Goal: Task Accomplishment & Management: Manage account settings

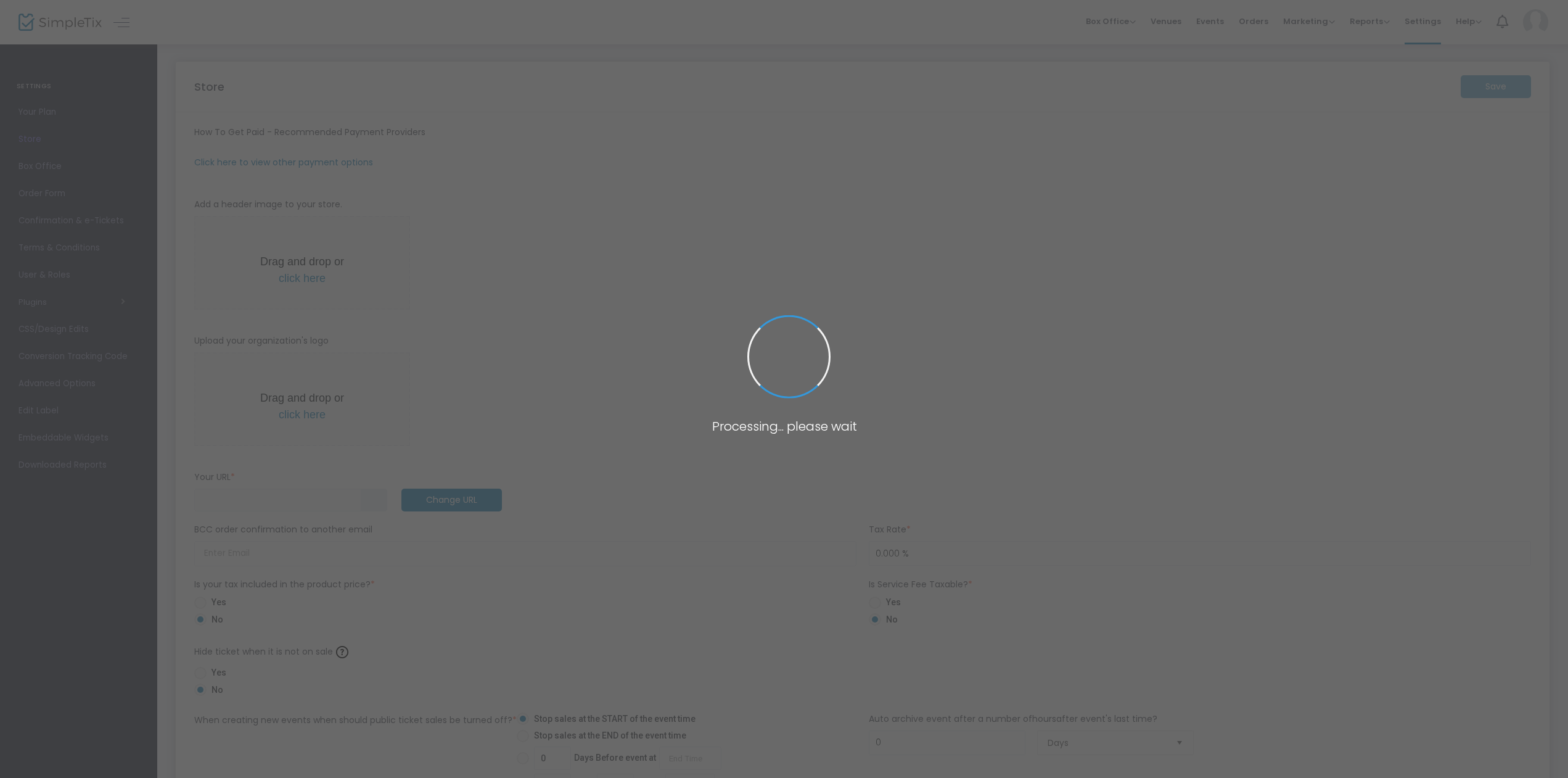
type input "[URL]"
radio input "true"
radio input "false"
radio input "true"
type input "WCEA Concerts"
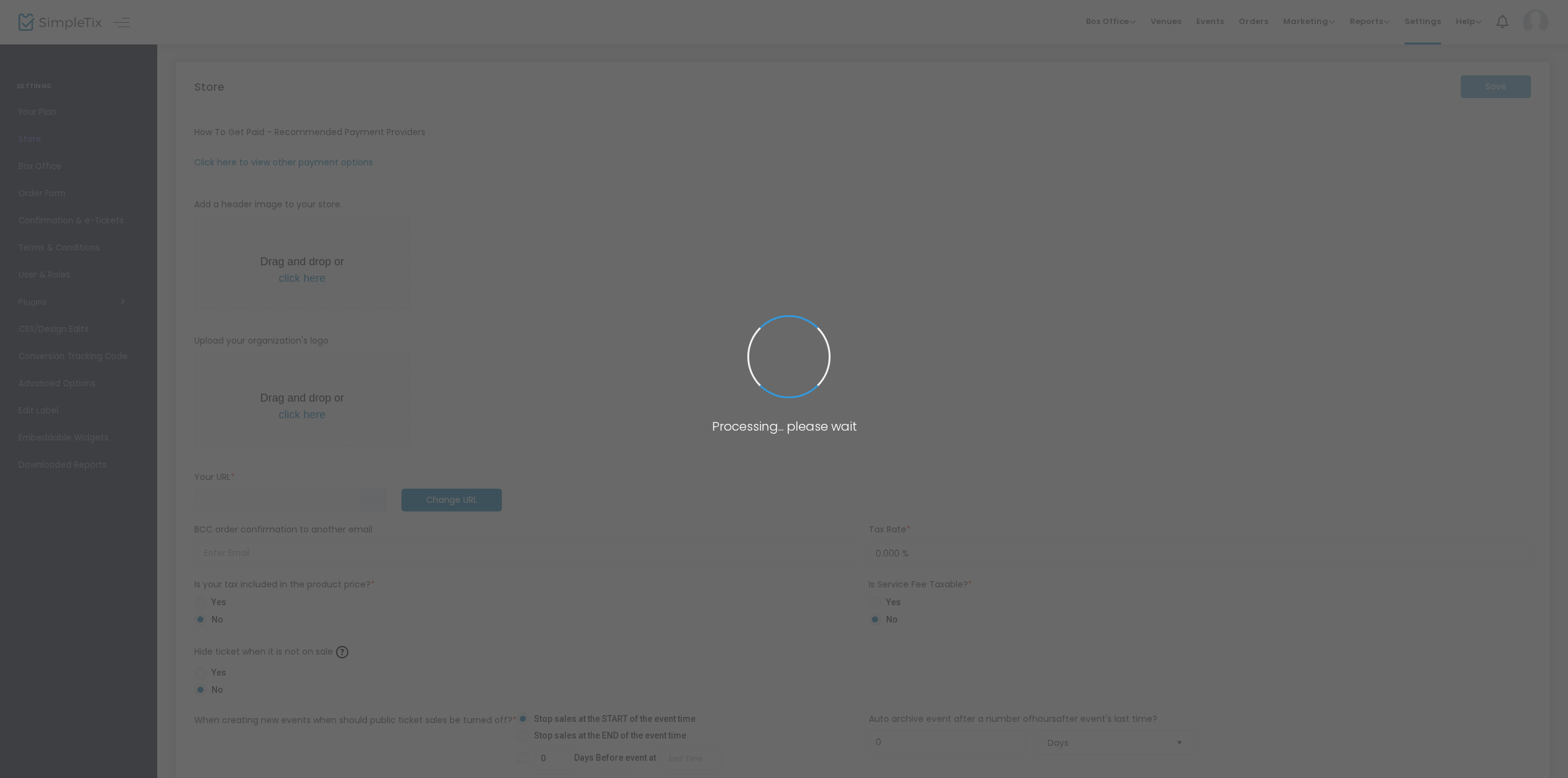
type input "[PHONE_NUMBER]"
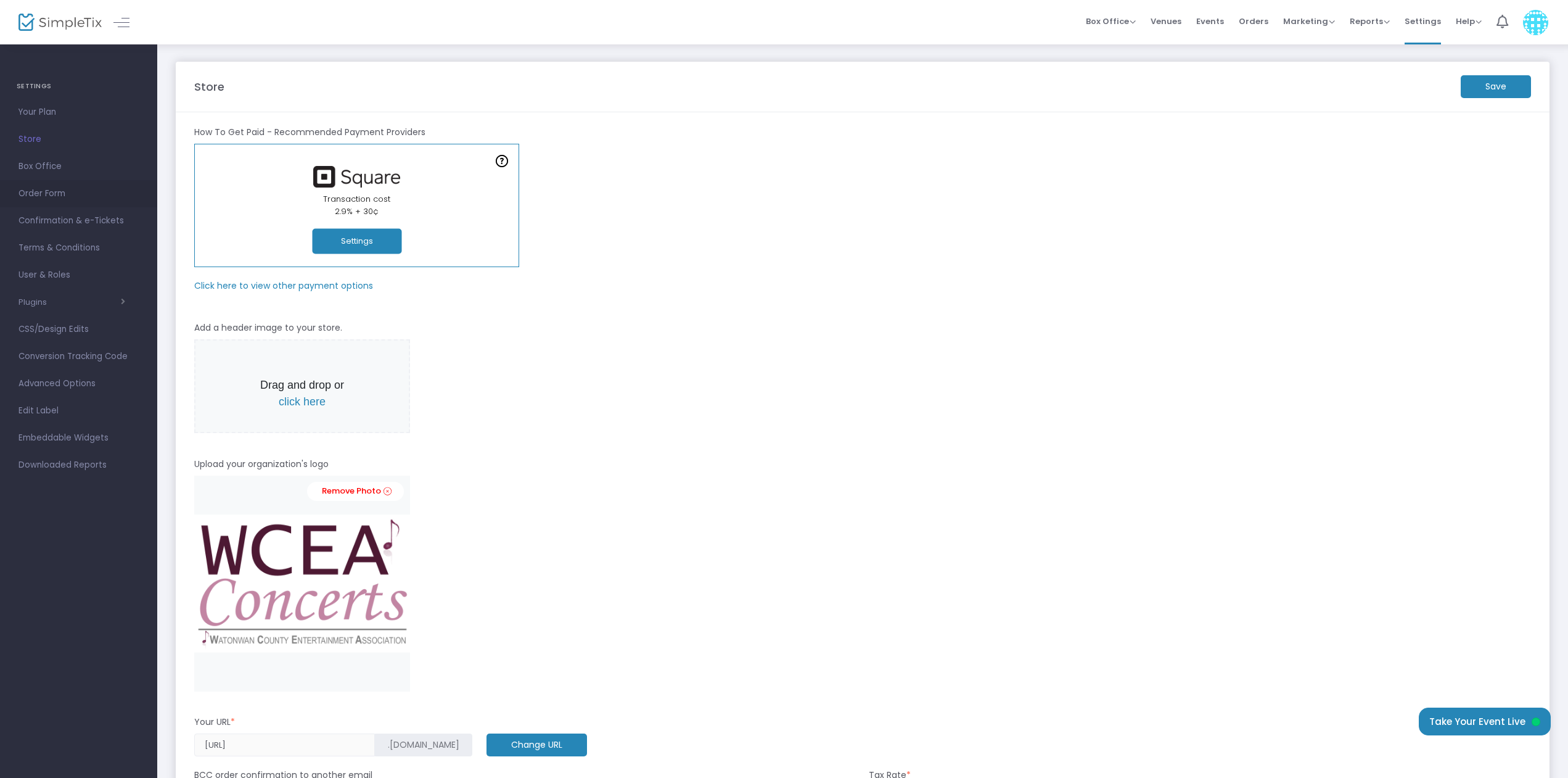
click at [39, 190] on span "Order Form" at bounding box center [79, 194] width 120 height 16
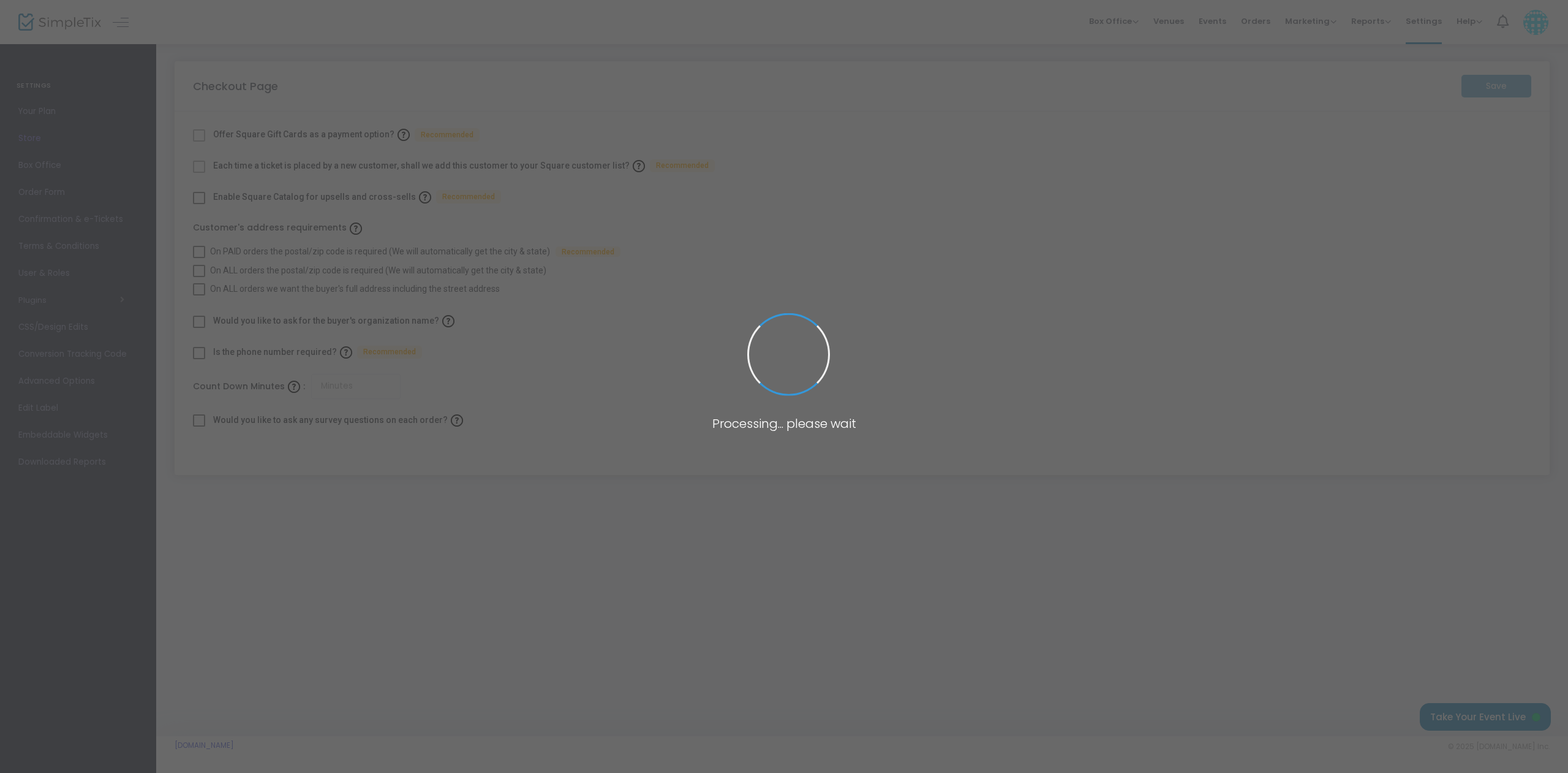
checkbox input "true"
type input "45"
checkbox input "true"
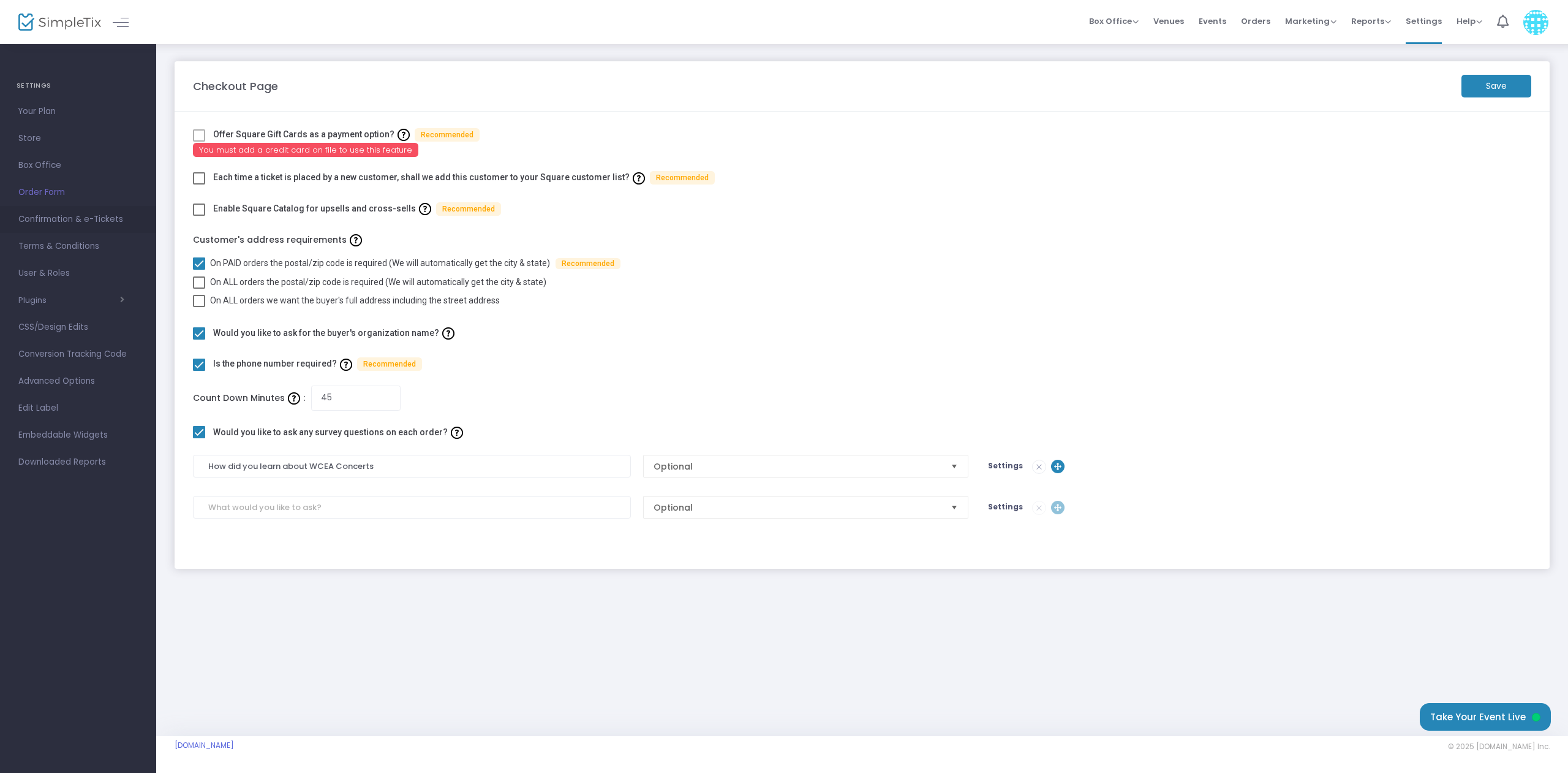
click at [61, 220] on span "Confirmation & e-Tickets" at bounding box center [78, 219] width 119 height 16
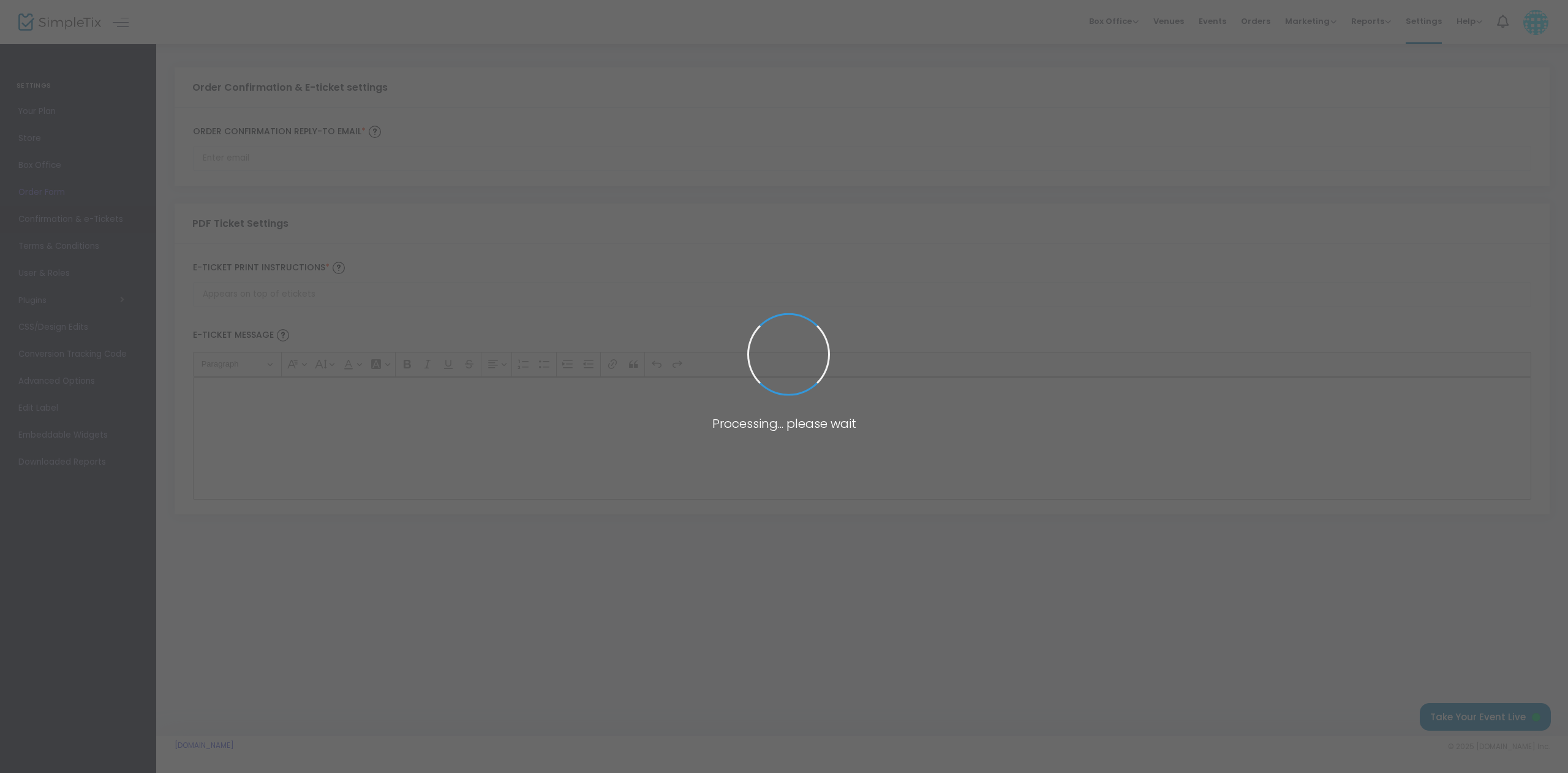
type input "[PERSON_NAME][EMAIL_ADDRESS][PERSON_NAME][DOMAIN_NAME]"
type input "Print and bring this ticket with you"
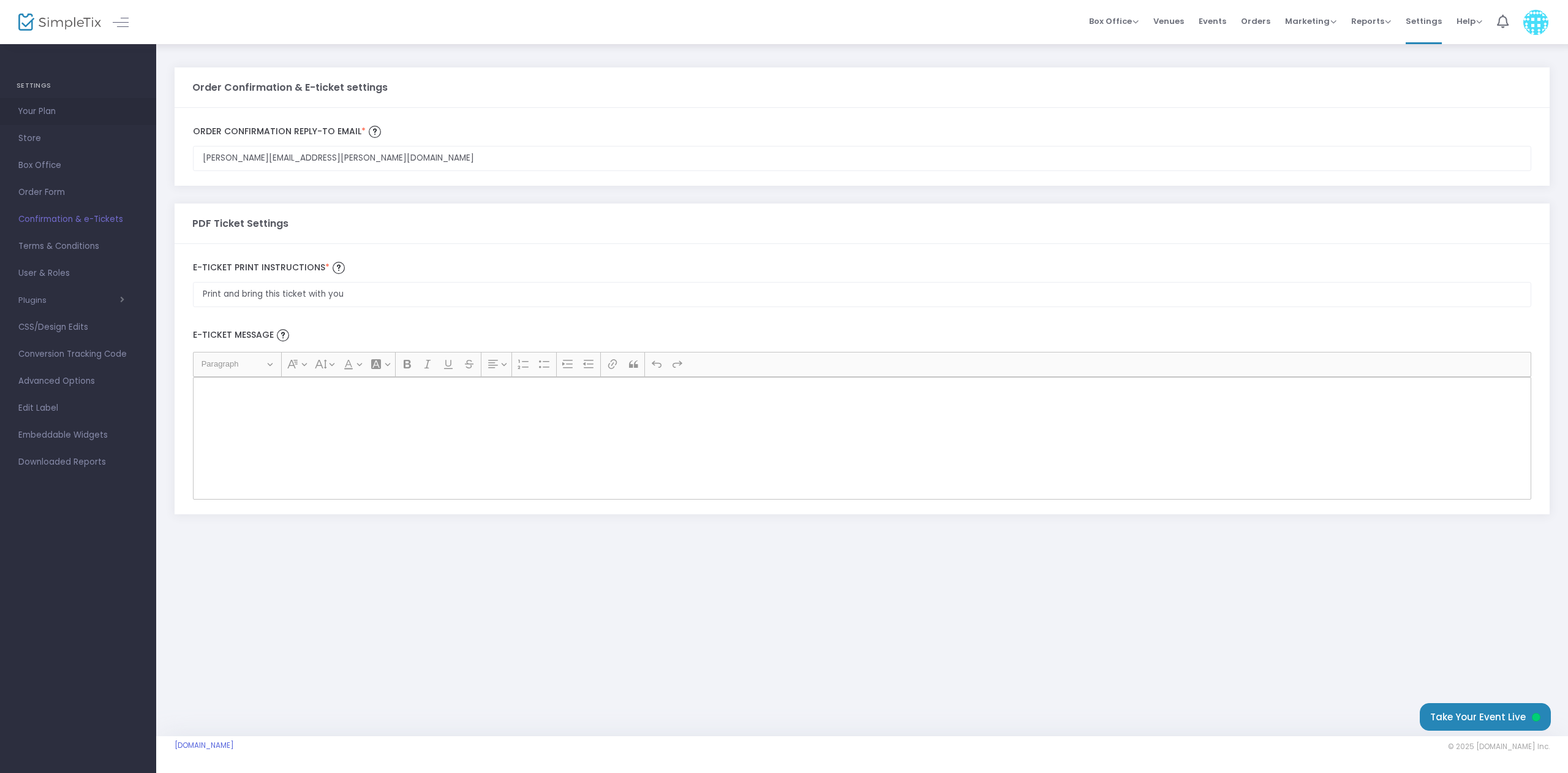
click at [45, 111] on span "Your Plan" at bounding box center [78, 111] width 119 height 16
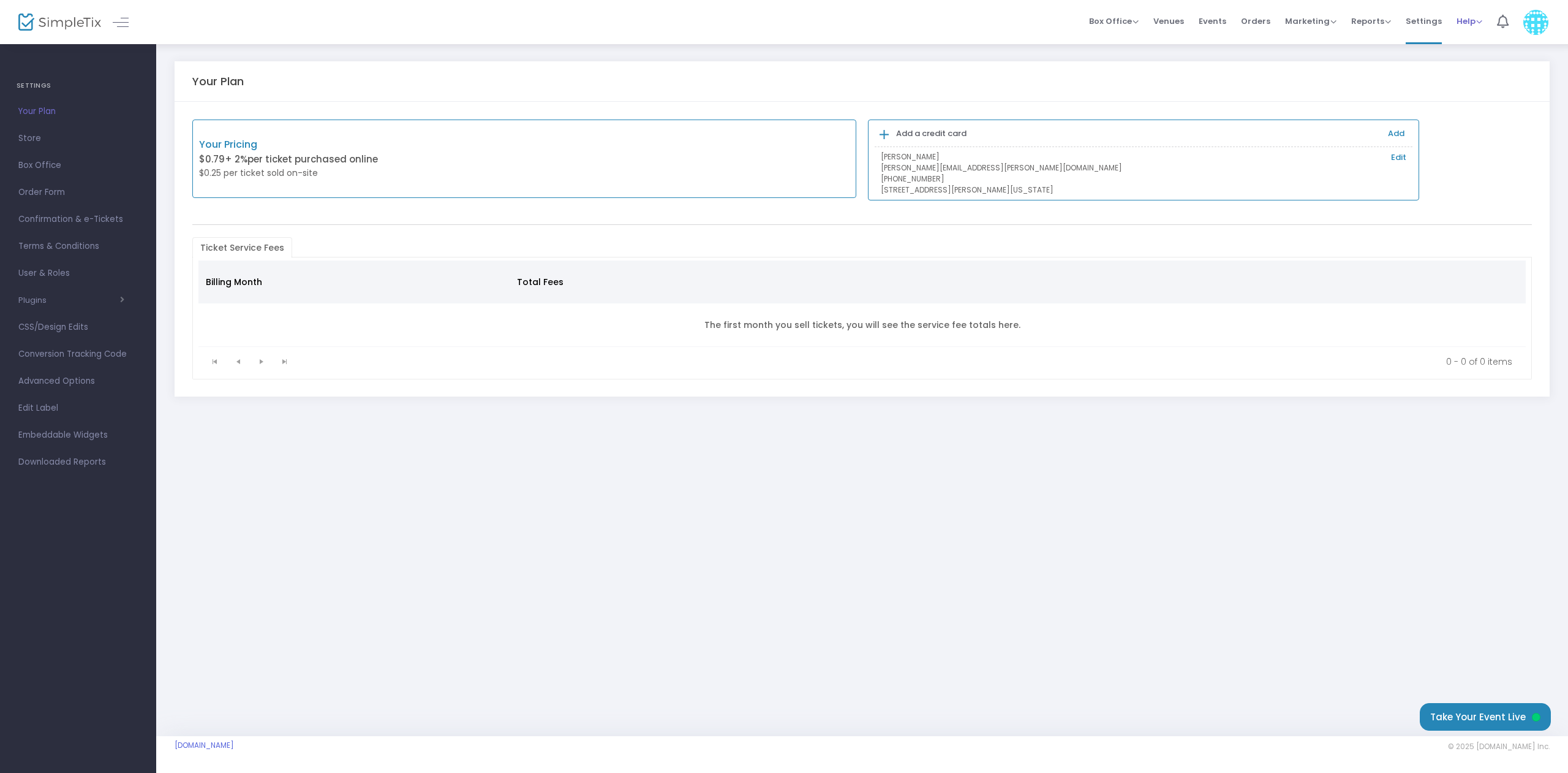
click at [1466, 17] on span "Help" at bounding box center [1469, 20] width 26 height 12
click at [1488, 35] on li "View Docs" at bounding box center [1501, 31] width 90 height 24
click at [30, 141] on span "Store" at bounding box center [78, 139] width 119 height 16
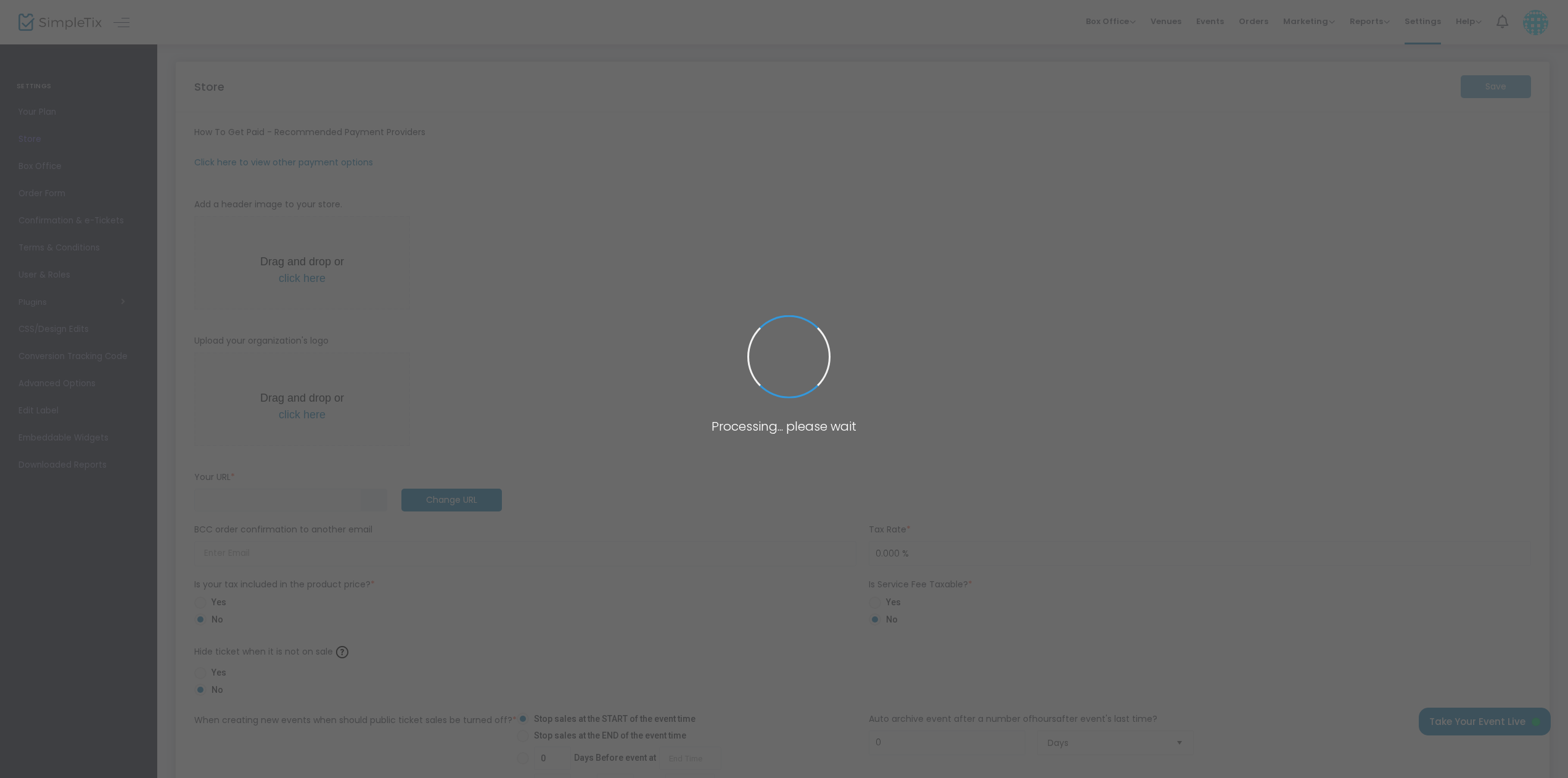
type input "[URL]"
radio input "true"
radio input "false"
radio input "true"
type input "WCEA Concerts"
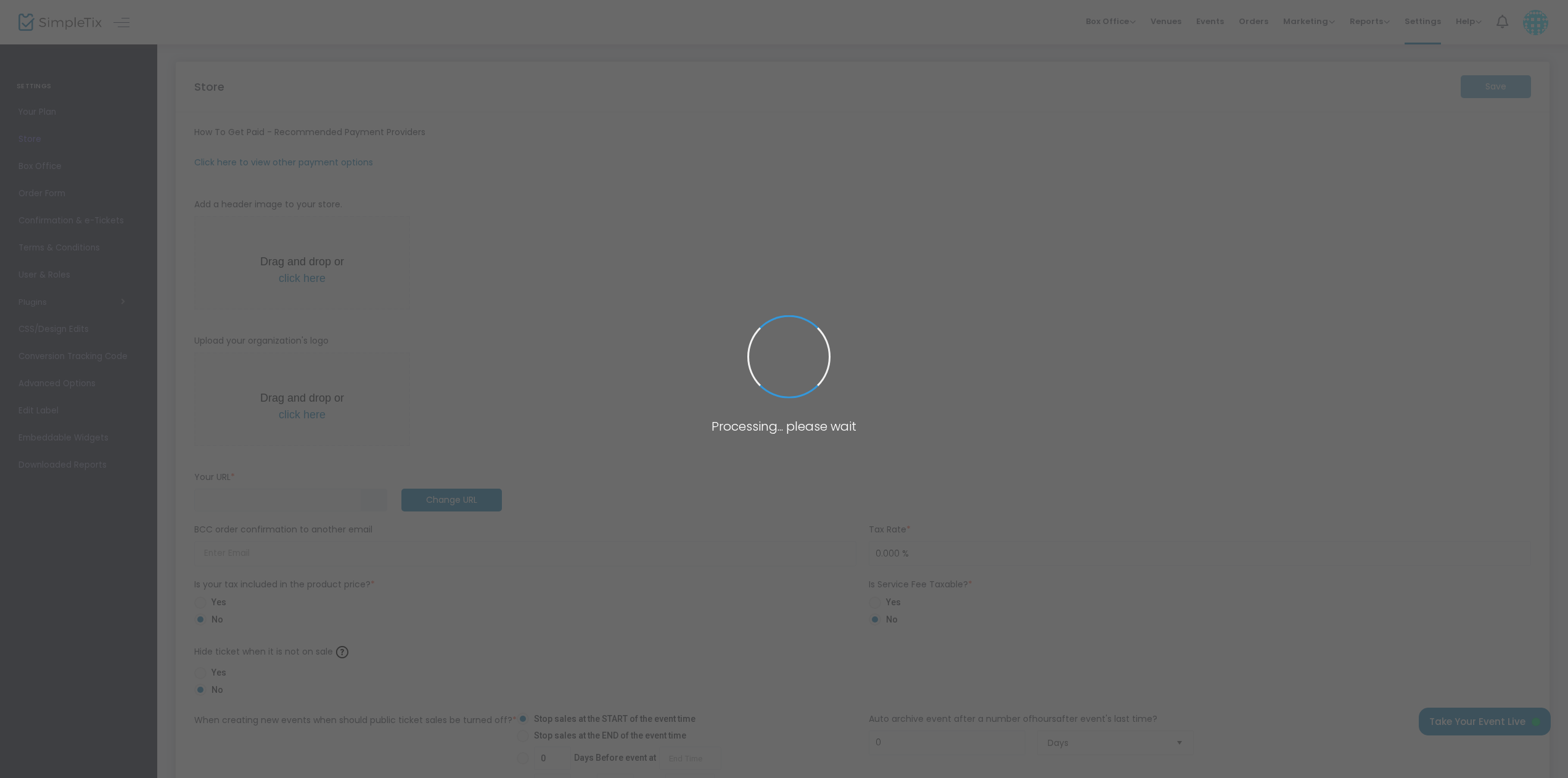
type input "[PHONE_NUMBER]"
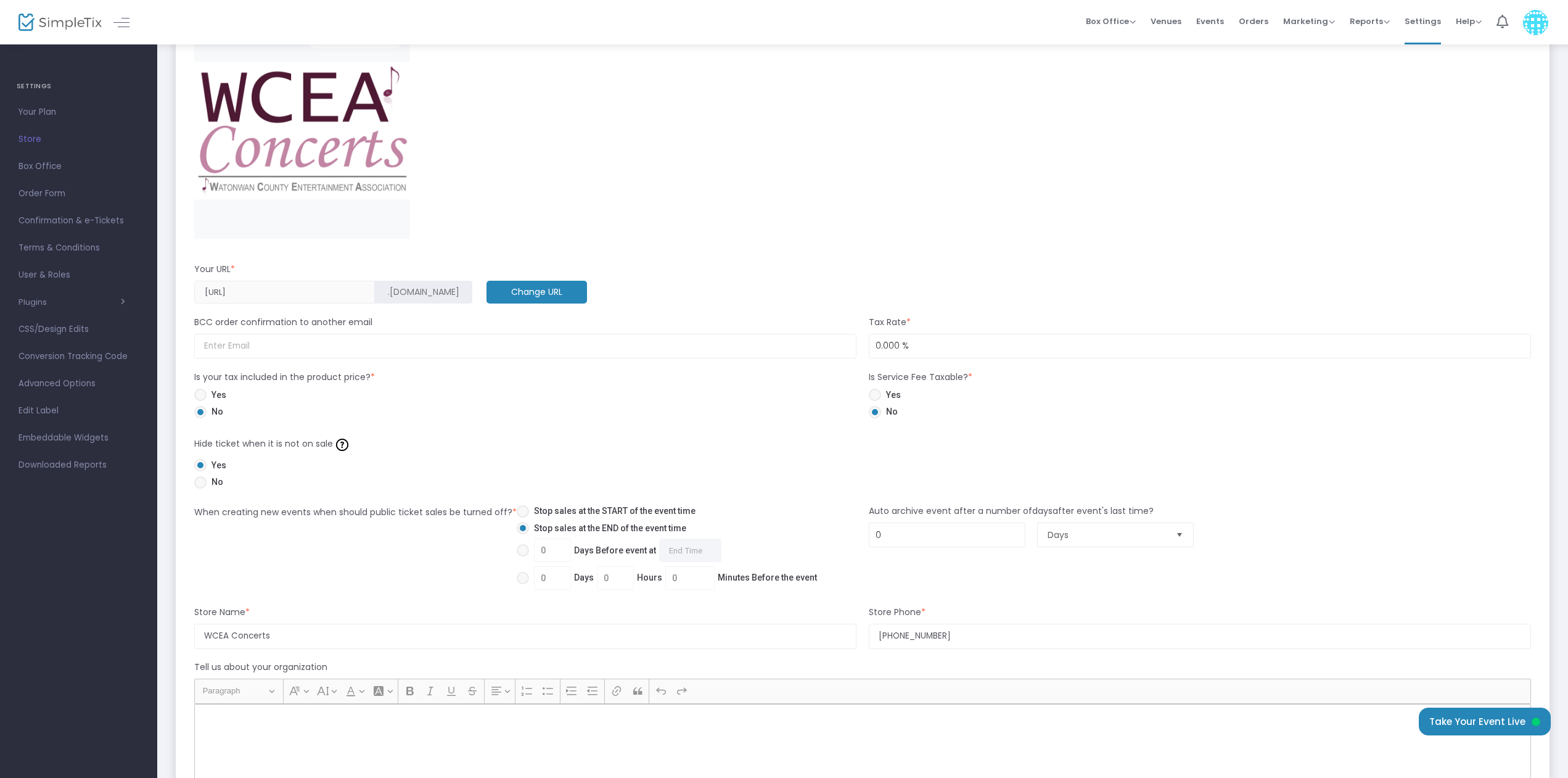
scroll to position [254, 0]
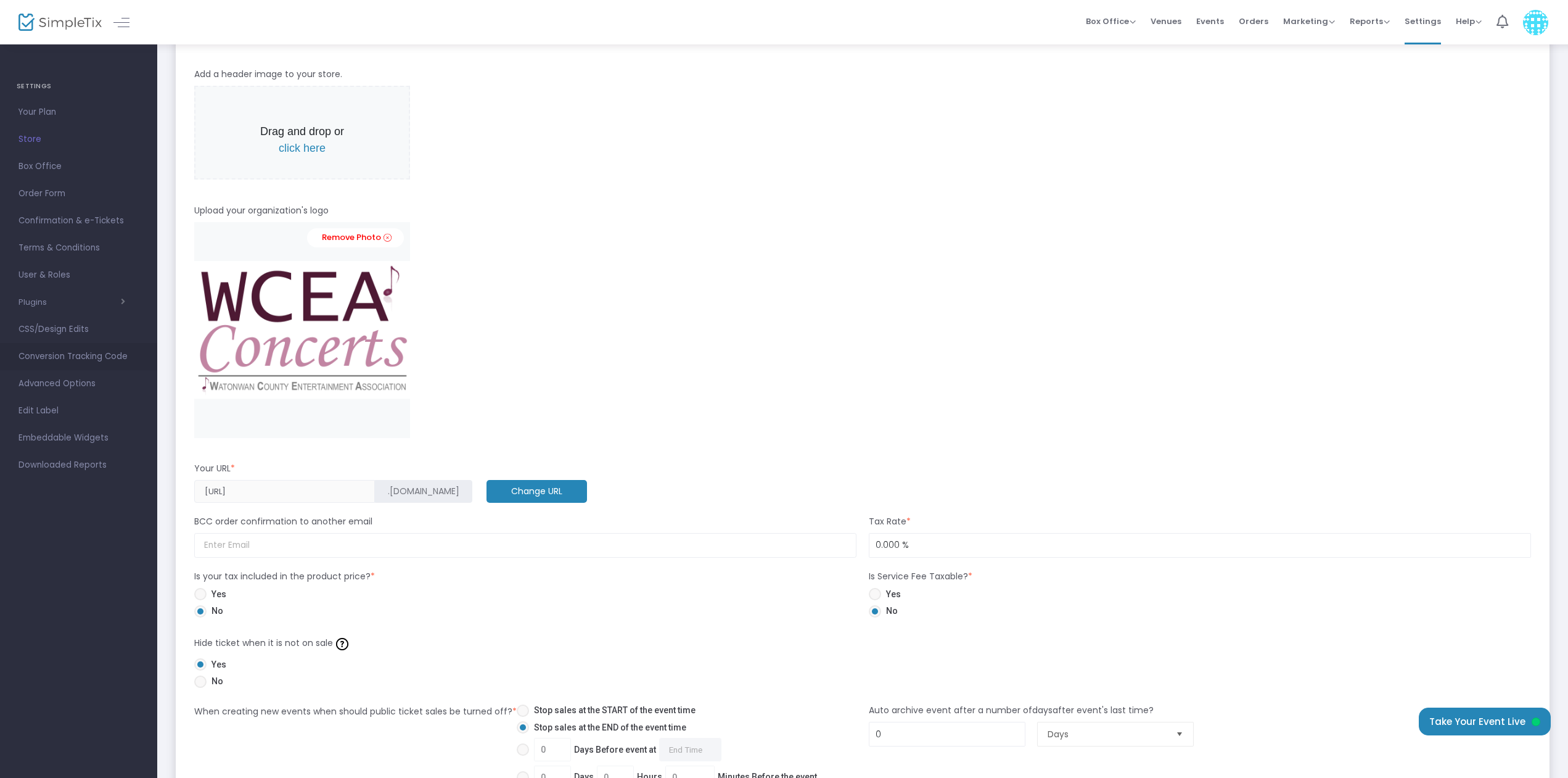
click at [87, 357] on span "Conversion Tracking Code" at bounding box center [79, 357] width 120 height 16
